Goal: Task Accomplishment & Management: Manage account settings

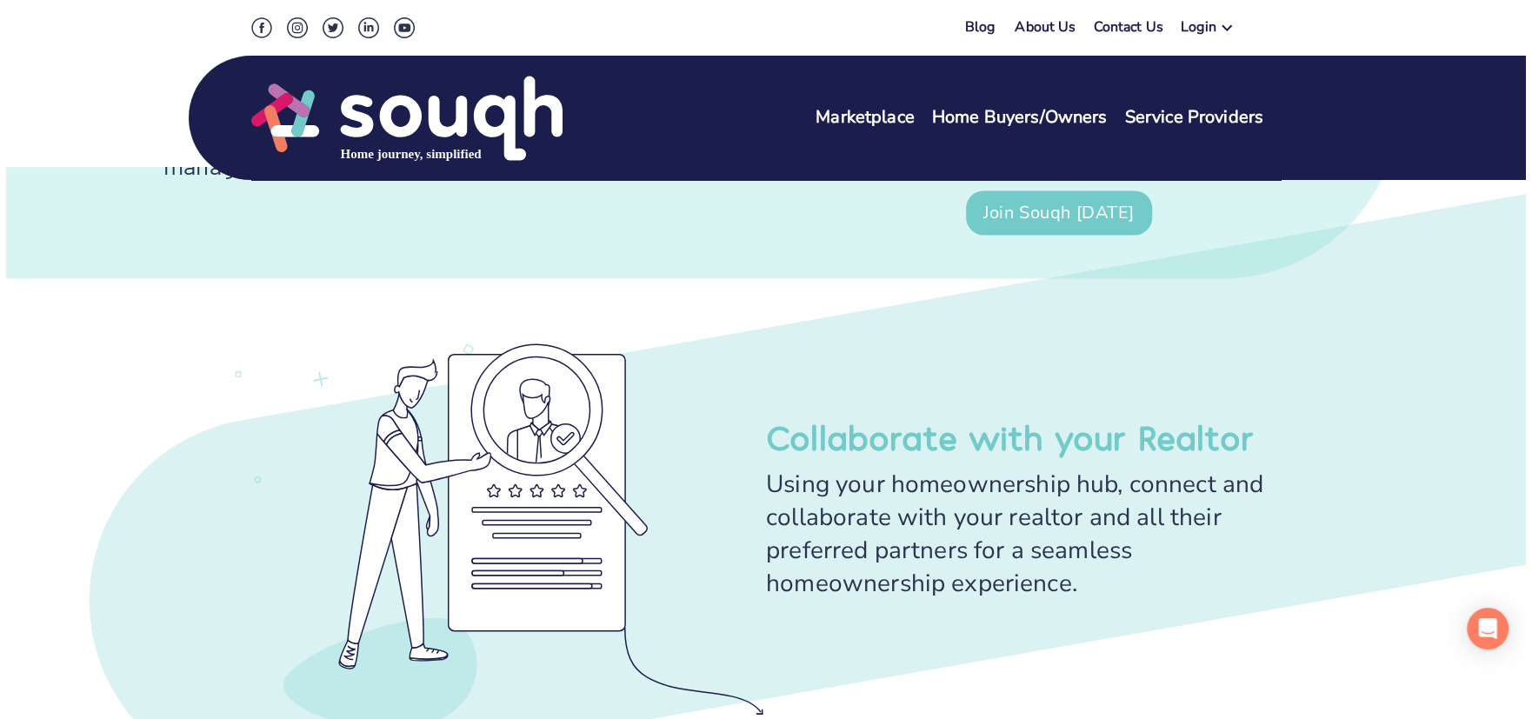
scroll to position [1825, 0]
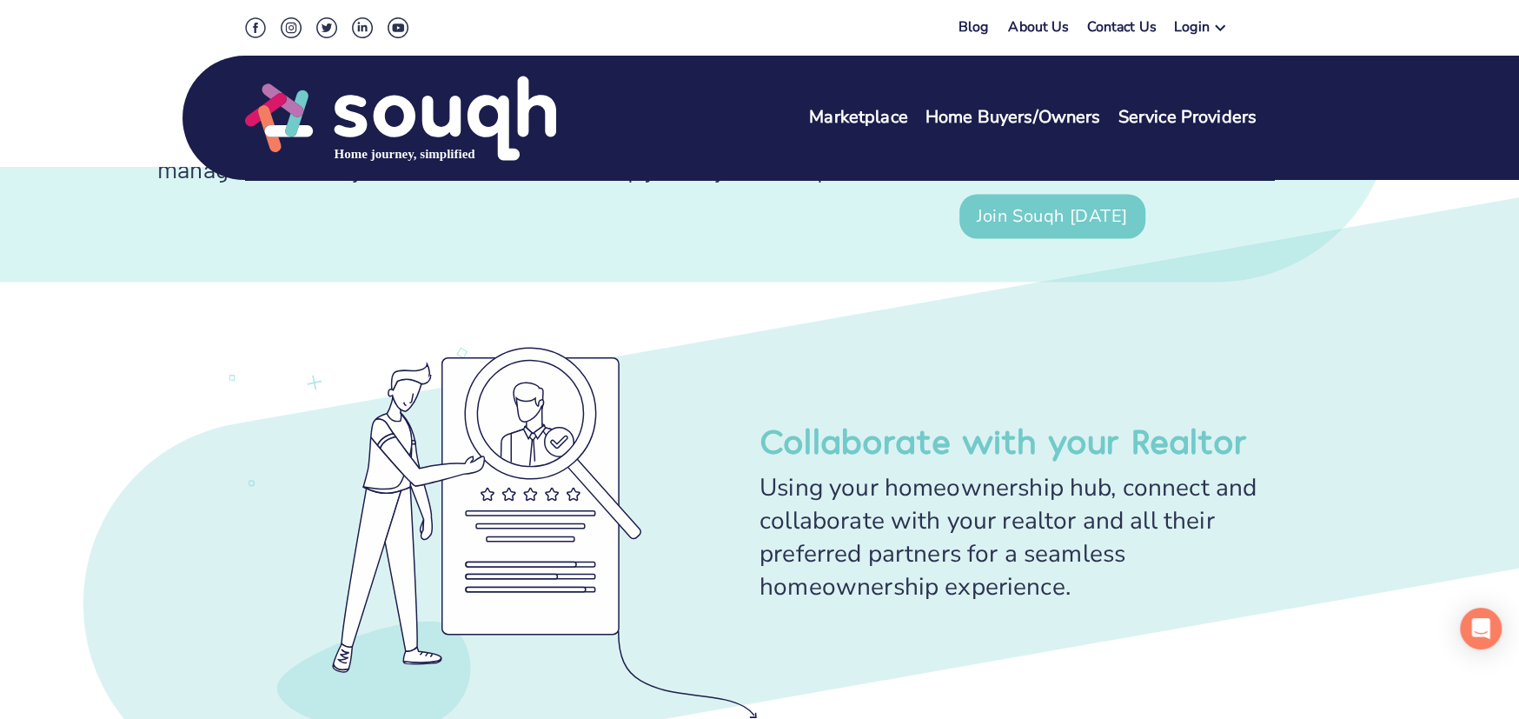
click at [1200, 31] on div "Login" at bounding box center [1192, 29] width 36 height 25
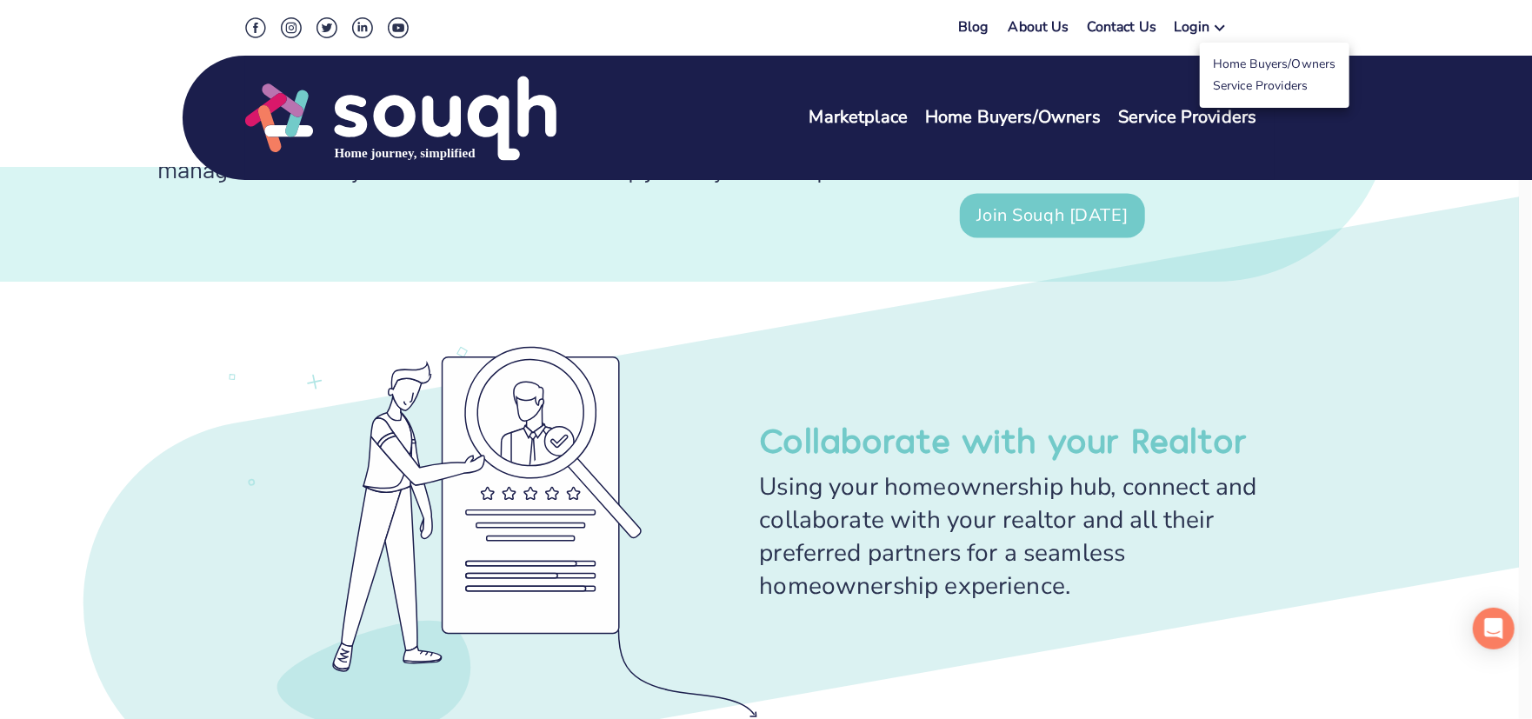
click at [1229, 83] on link "Service Providers" at bounding box center [1261, 85] width 96 height 17
click at [1273, 87] on link "Service Providers" at bounding box center [1261, 85] width 96 height 17
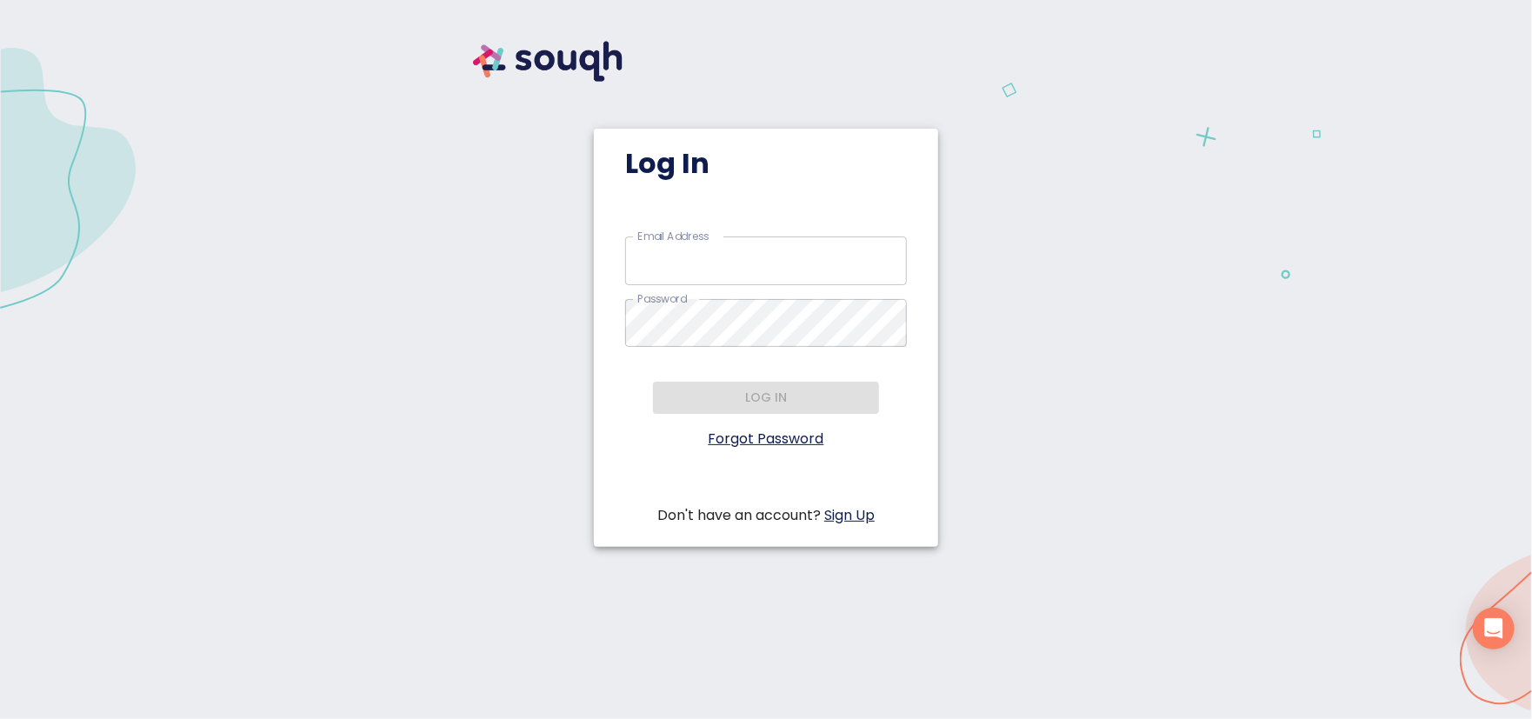
type input "waheedlawoffice@gmail.com"
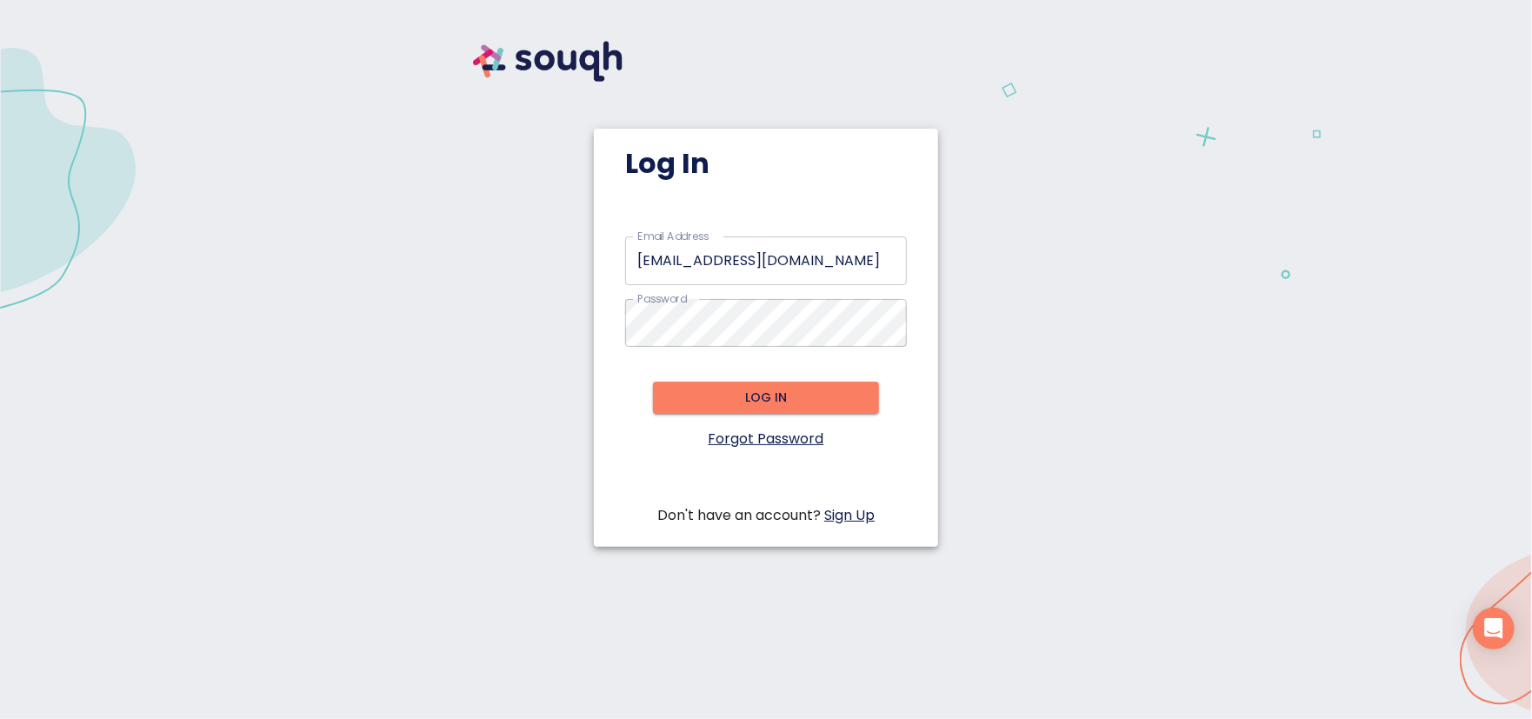
click at [1047, 319] on div "Log In Email Address   * waheedlawoffice@gmail.com Email Address * Password   *…" at bounding box center [766, 301] width 1490 height 561
click at [748, 398] on span "Log in" at bounding box center [766, 398] width 198 height 22
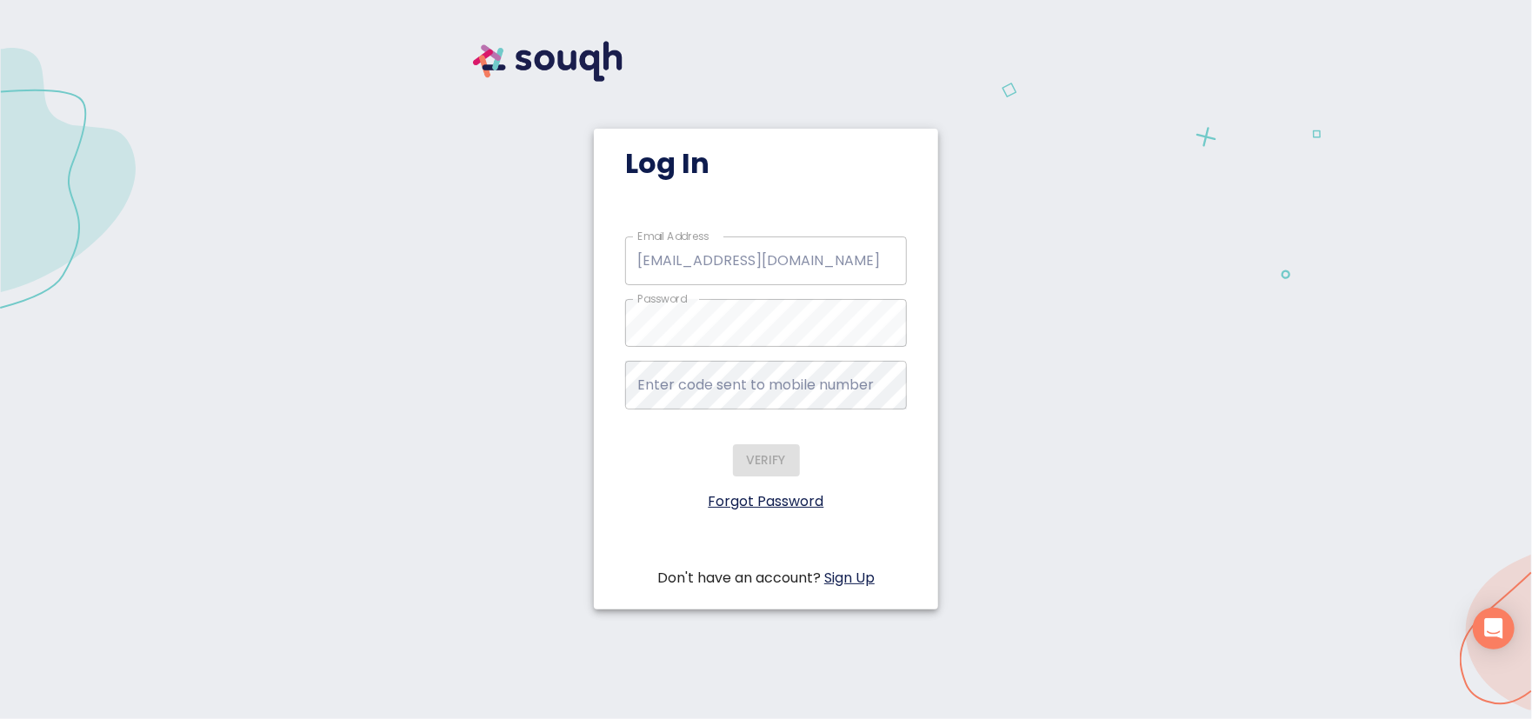
click at [1205, 136] on div "Log In Email Address   * waheedlawoffice@gmail.com Email Address * Password   *…" at bounding box center [766, 332] width 1490 height 623
click at [1205, 135] on div "Log In Email Address   * waheedlawoffice@gmail.com Email Address * Password   *…" at bounding box center [766, 332] width 1490 height 623
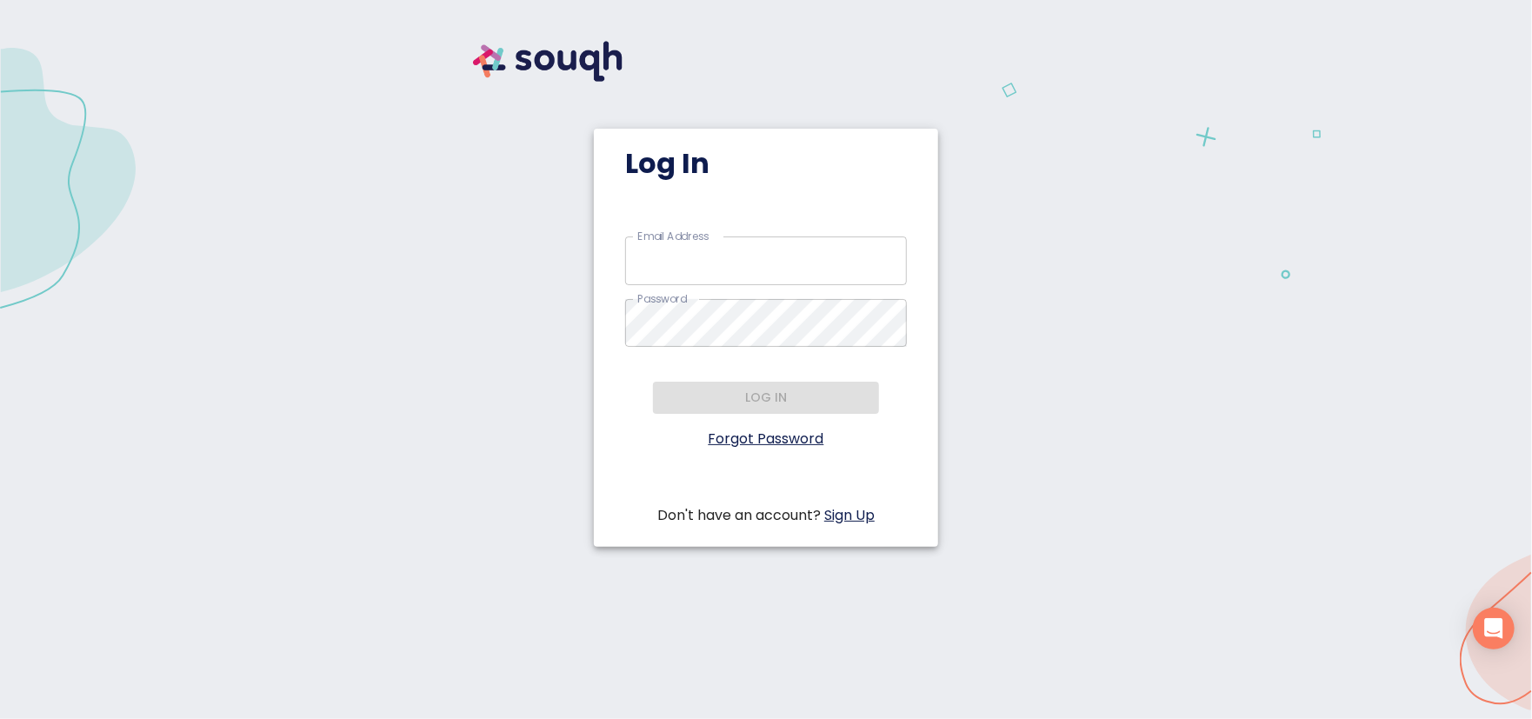
type input "waheedlawoffice@gmail.com"
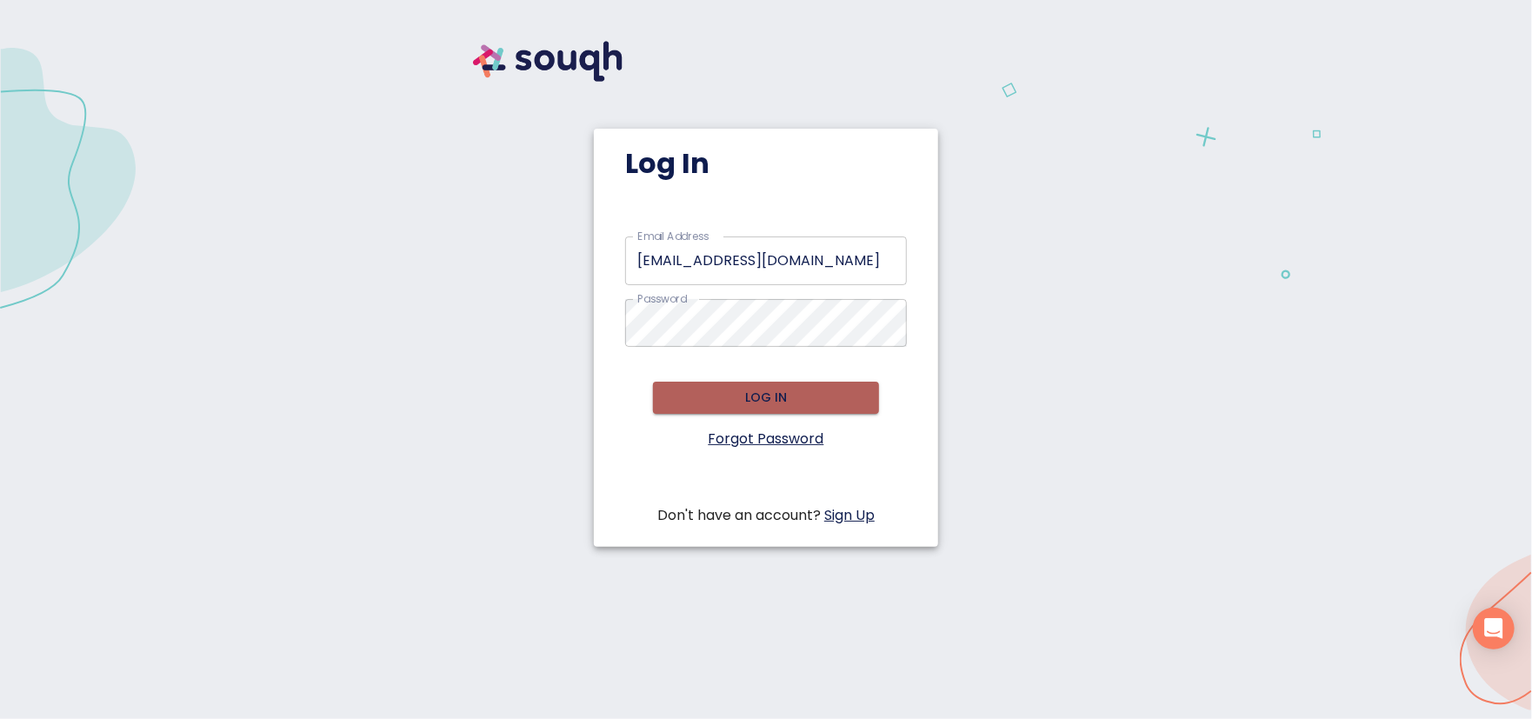
click at [788, 396] on span "Log in" at bounding box center [766, 398] width 198 height 22
